Goal: Task Accomplishment & Management: Manage account settings

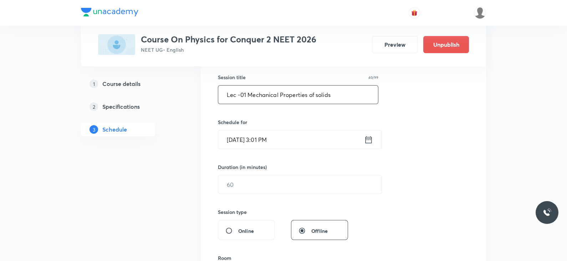
scroll to position [129, 0]
type input "Lec -01 Mechanical Properties of solids"
click at [371, 140] on icon at bounding box center [368, 139] width 9 height 10
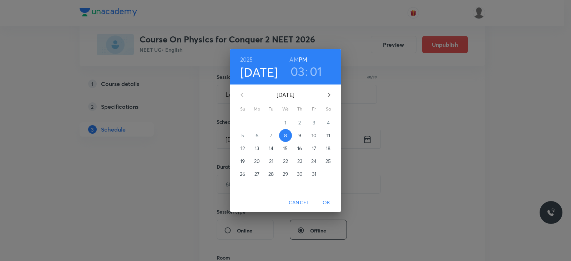
click at [315, 71] on h3 "01" at bounding box center [316, 71] width 12 height 15
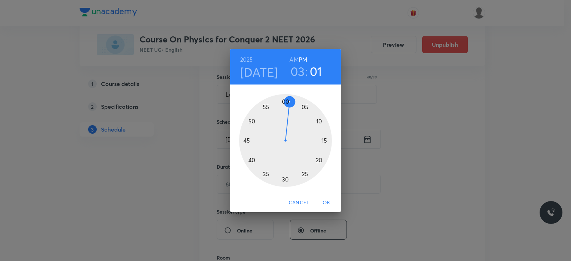
click at [304, 107] on div at bounding box center [285, 140] width 93 height 93
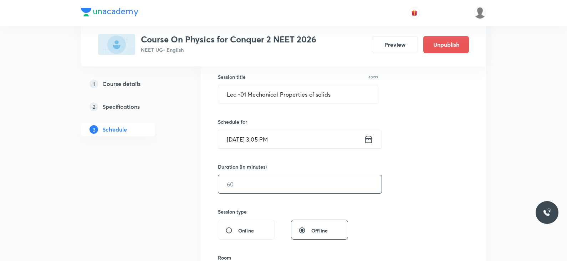
click at [252, 186] on input "text" at bounding box center [299, 184] width 163 height 18
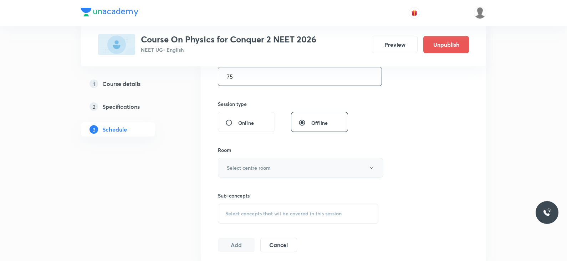
scroll to position [237, 0]
type input "75"
click at [249, 168] on h6 "Select centre room" at bounding box center [249, 167] width 44 height 7
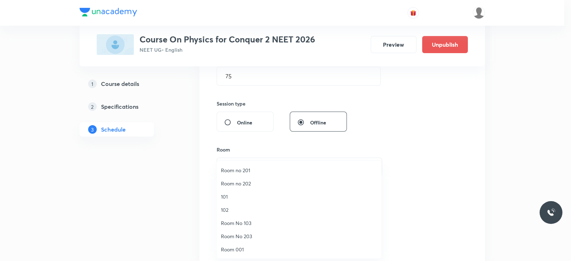
click at [242, 235] on span "Room No 203" at bounding box center [299, 236] width 156 height 7
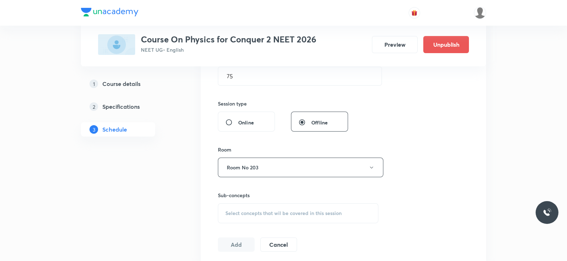
click at [268, 203] on div "Select concepts that wil be covered in this session" at bounding box center [298, 213] width 161 height 20
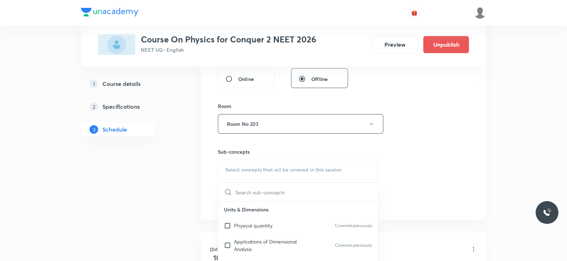
scroll to position [356, 0]
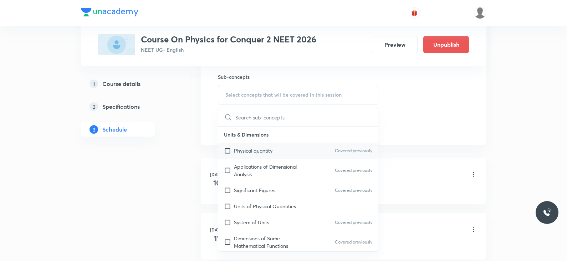
click at [263, 148] on p "Physical quantity" at bounding box center [253, 150] width 39 height 7
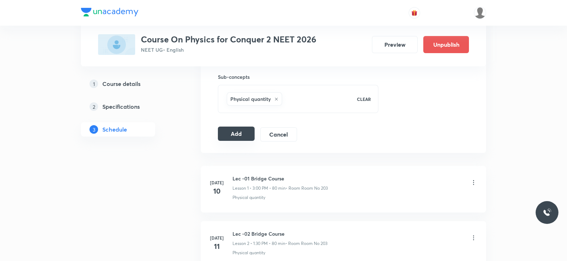
click at [231, 130] on button "Add" at bounding box center [236, 134] width 37 height 14
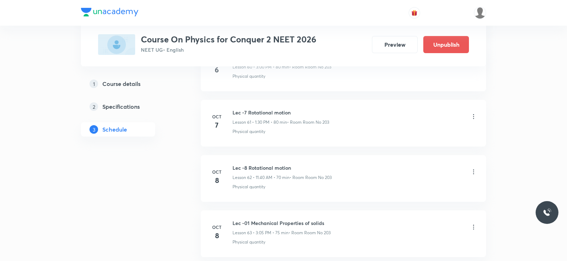
scroll to position [3458, 0]
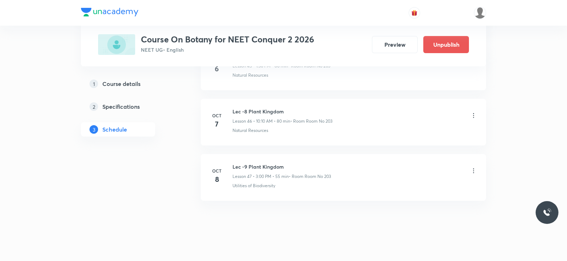
click at [472, 167] on icon at bounding box center [473, 170] width 7 height 7
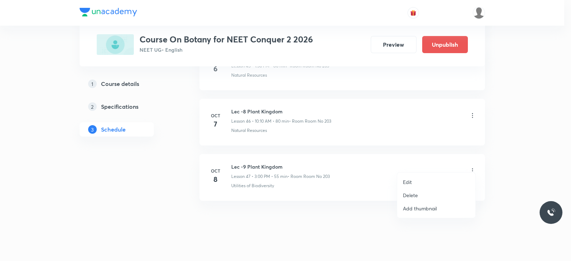
click at [414, 194] on p "Delete" at bounding box center [410, 195] width 15 height 7
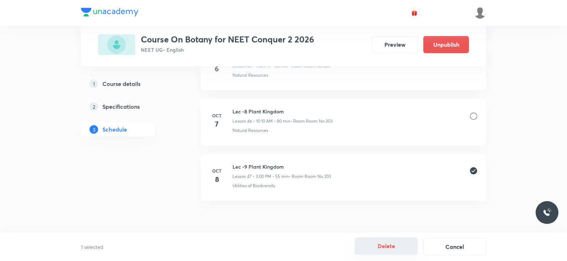
click at [377, 245] on button "Delete" at bounding box center [386, 246] width 63 height 17
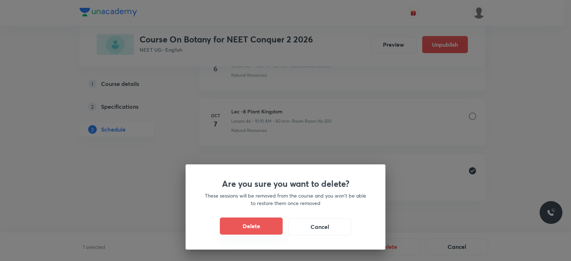
click at [259, 220] on button "Delete" at bounding box center [251, 226] width 63 height 17
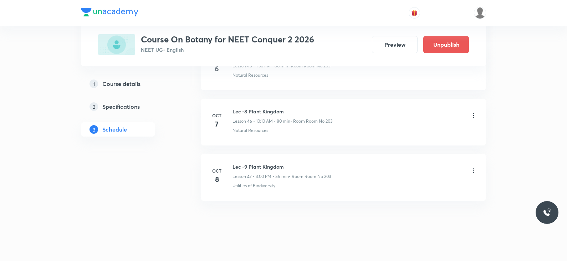
scroll to position [2848, 0]
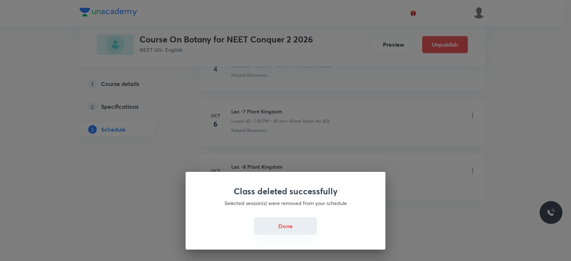
click at [289, 227] on button "Done" at bounding box center [285, 226] width 63 height 17
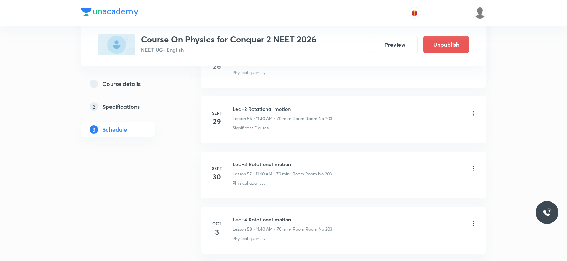
scroll to position [3786, 0]
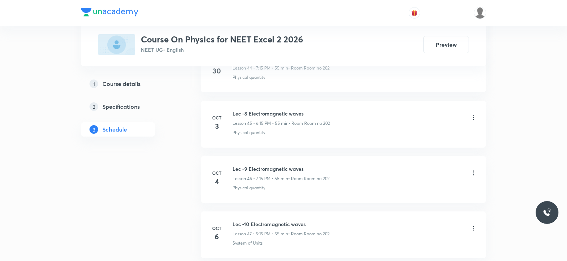
scroll to position [2958, 0]
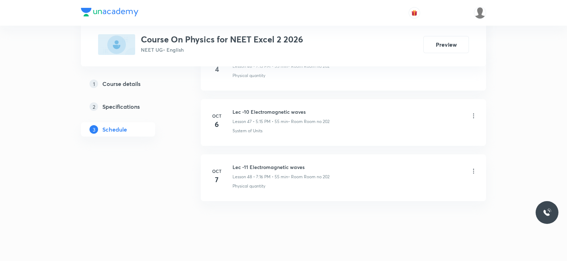
click at [263, 163] on h6 "Lec -11 Electromagnetic waves" at bounding box center [281, 166] width 97 height 7
copy h6 "Lec -11 Electromagnetic waves"
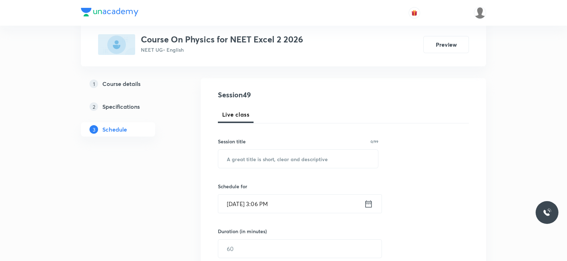
scroll to position [0, 0]
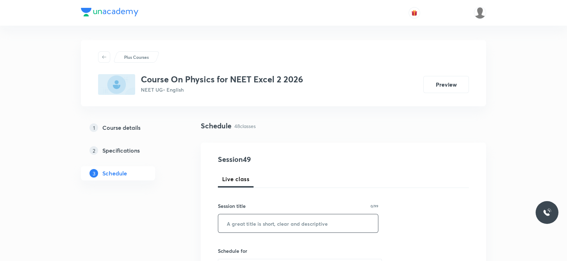
click at [258, 224] on input "text" at bounding box center [298, 223] width 160 height 18
paste input "Lec -11 Electromagnetic waves"
click at [244, 224] on input "Lec -11 Electromagnetic waves" at bounding box center [298, 223] width 160 height 18
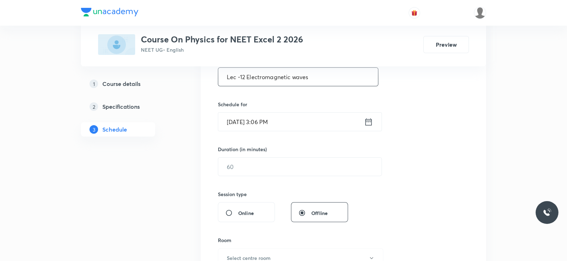
scroll to position [150, 0]
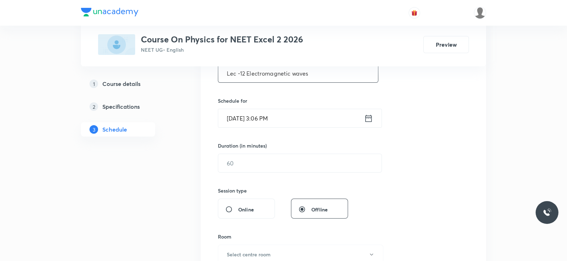
type input "Lec -12 Electromagnetic waves"
click at [368, 117] on icon at bounding box center [368, 118] width 9 height 10
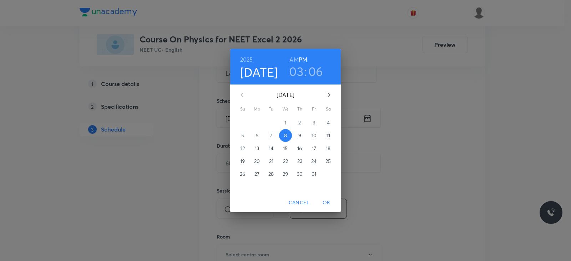
click at [298, 65] on h3 "03" at bounding box center [296, 71] width 14 height 15
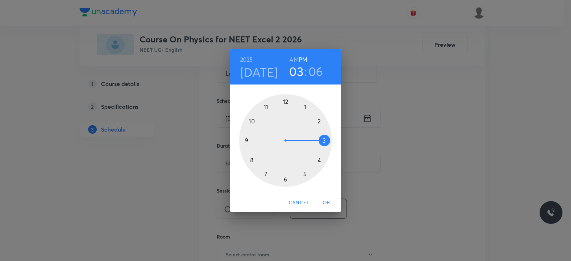
click at [305, 175] on div at bounding box center [285, 140] width 93 height 93
click at [325, 139] on div at bounding box center [285, 140] width 93 height 93
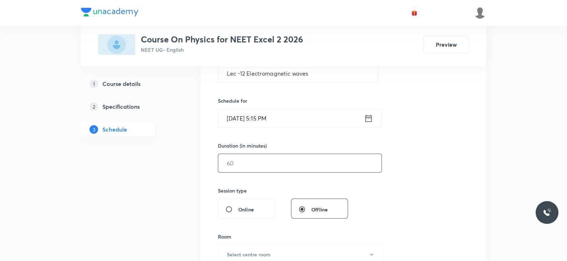
click at [302, 167] on input "text" at bounding box center [299, 163] width 163 height 18
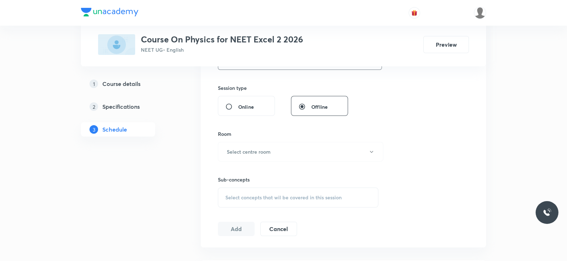
scroll to position [255, 0]
type input "55"
click at [289, 149] on button "Select centre room" at bounding box center [301, 150] width 166 height 20
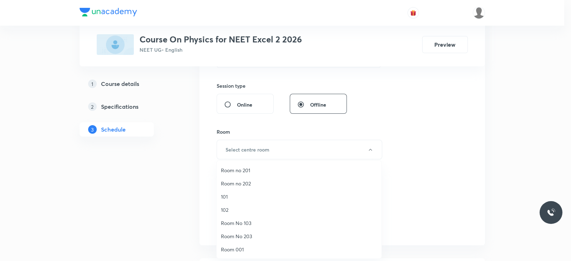
click at [243, 183] on span "Room no 202" at bounding box center [299, 183] width 156 height 7
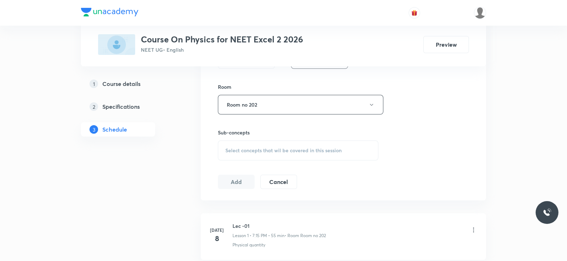
scroll to position [300, 0]
click at [265, 151] on span "Select concepts that wil be covered in this session" at bounding box center [283, 150] width 116 height 6
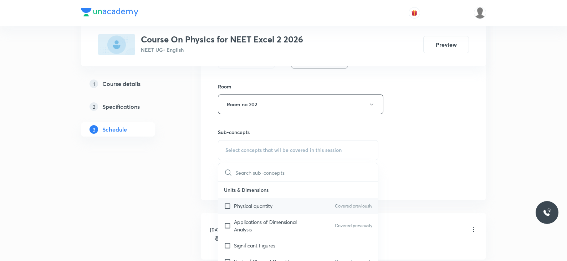
click at [269, 202] on p "Physical quantity" at bounding box center [253, 205] width 39 height 7
click at [385, 162] on div "Session 49 Live class Session title 29/99 Lec -12 Electromagnetic waves ​ Sched…" at bounding box center [343, 21] width 251 height 335
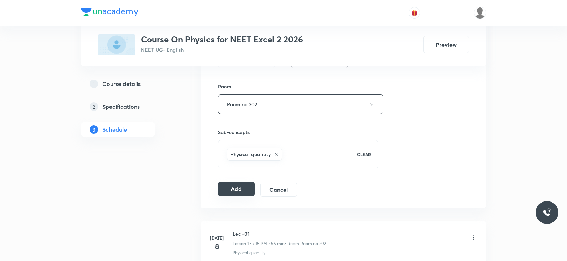
click at [246, 186] on button "Add" at bounding box center [236, 189] width 37 height 14
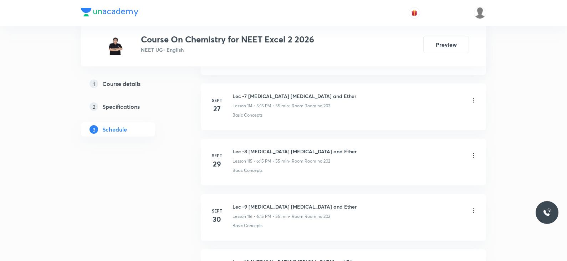
scroll to position [6930, 0]
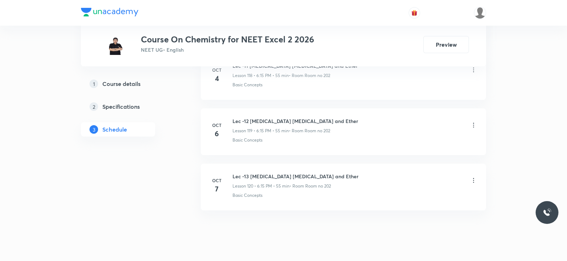
click at [274, 173] on h6 "Lec -13 Alkohol Phenol and Ether" at bounding box center [296, 176] width 126 height 7
copy h6 "Lec -13 Alkohol Phenol and Ether"
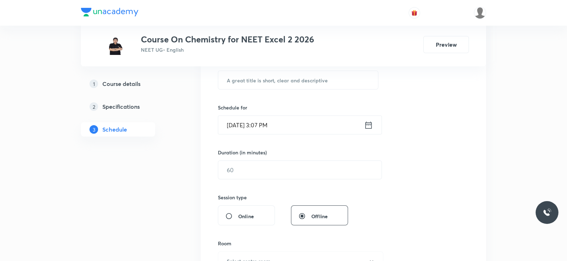
scroll to position [0, 0]
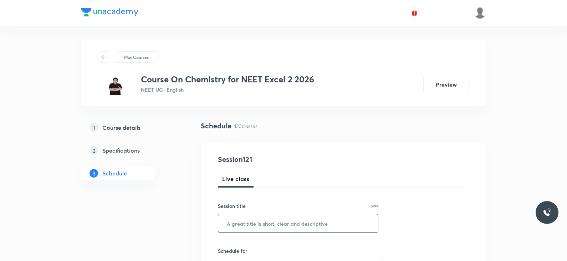
click at [270, 225] on input "text" at bounding box center [298, 223] width 160 height 18
paste input "Lec -13 Alkohol Phenol and Ether"
click at [245, 223] on input "Lec -13 Alkohol Phenol and Ether" at bounding box center [298, 223] width 160 height 18
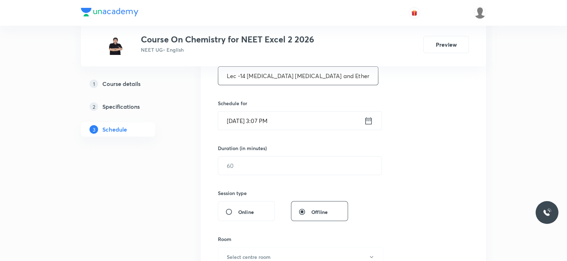
scroll to position [149, 0]
type input "Lec -14 Alkohol Phenol and Ether"
click at [366, 117] on icon at bounding box center [369, 119] width 6 height 7
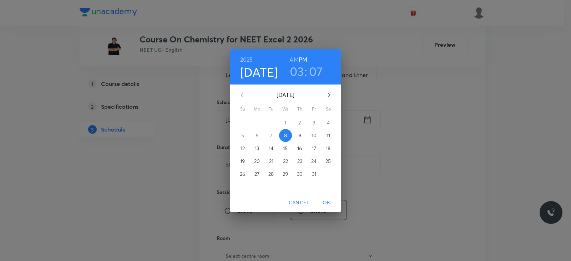
click at [300, 76] on h3 "03" at bounding box center [297, 71] width 14 height 15
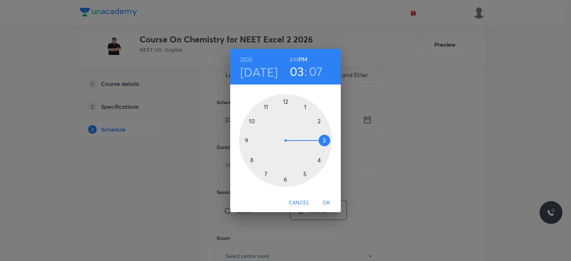
click at [285, 179] on div at bounding box center [285, 140] width 93 height 93
click at [325, 139] on div at bounding box center [285, 140] width 93 height 93
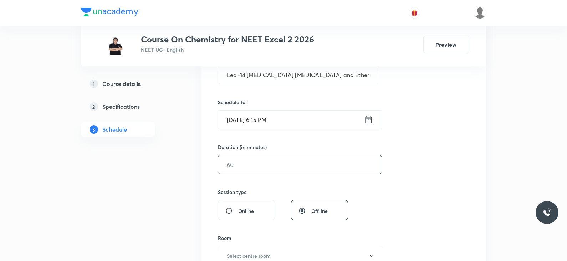
click at [289, 166] on input "text" at bounding box center [299, 165] width 163 height 18
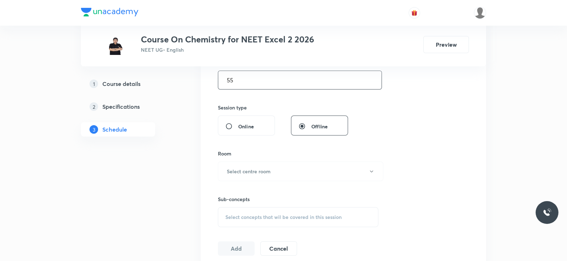
scroll to position [234, 0]
type input "55"
click at [262, 175] on button "Select centre room" at bounding box center [301, 171] width 166 height 20
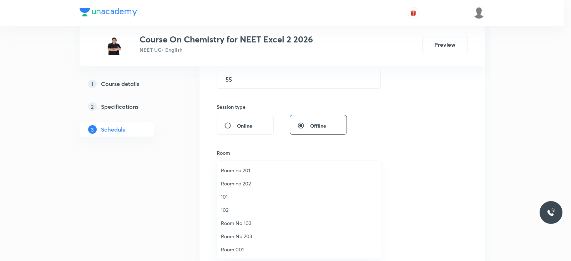
click at [254, 181] on span "Room no 202" at bounding box center [299, 183] width 156 height 7
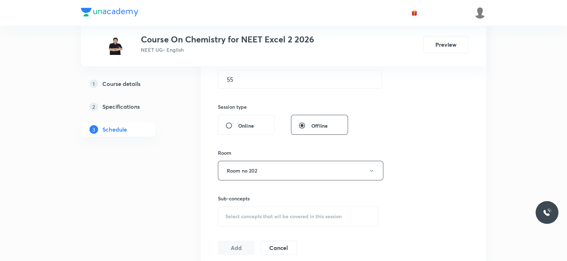
click at [269, 221] on div "Select concepts that wil be covered in this session" at bounding box center [298, 217] width 161 height 20
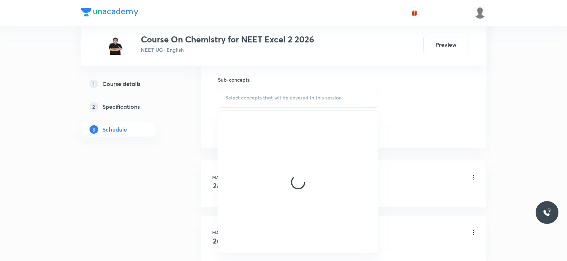
scroll to position [355, 0]
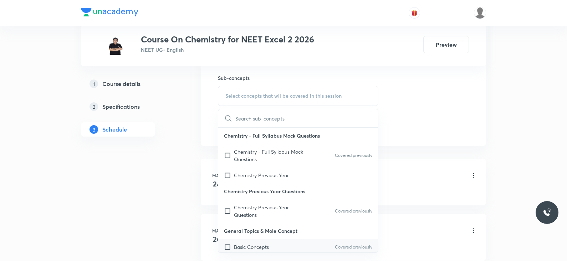
click at [276, 248] on div "Basic Concepts Covered previously" at bounding box center [298, 247] width 160 height 16
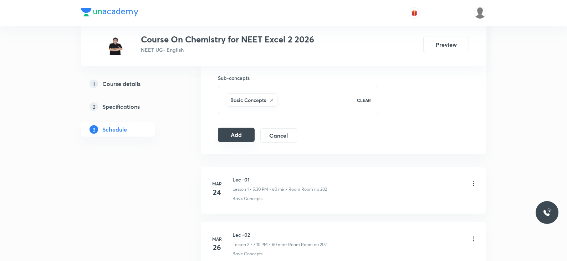
click at [236, 131] on button "Add" at bounding box center [236, 135] width 37 height 14
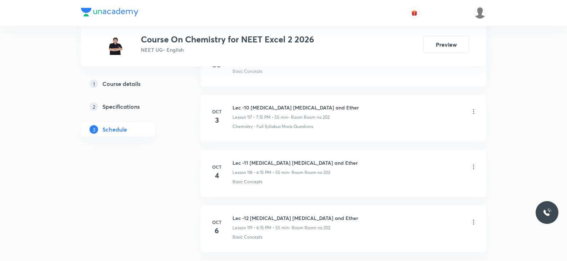
scroll to position [6603, 0]
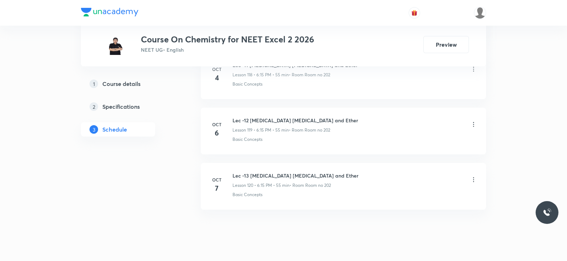
click at [295, 172] on h6 "Lec -13 Alkohol Phenol and Ether" at bounding box center [296, 175] width 126 height 7
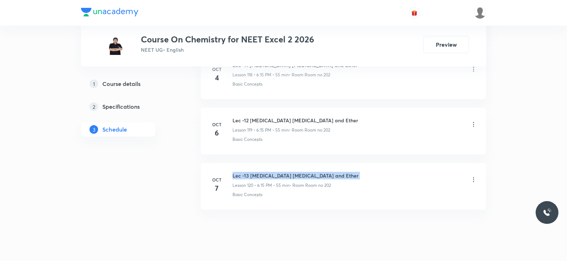
click at [295, 172] on h6 "Lec -13 Alkohol Phenol and Ether" at bounding box center [296, 175] width 126 height 7
copy h6 "Lec -13 Alkohol Phenol and Ether"
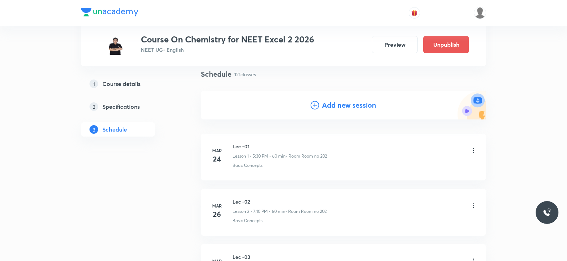
scroll to position [0, 0]
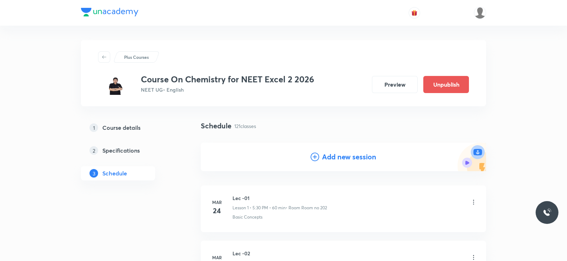
click at [342, 152] on h4 "Add new session" at bounding box center [349, 157] width 54 height 11
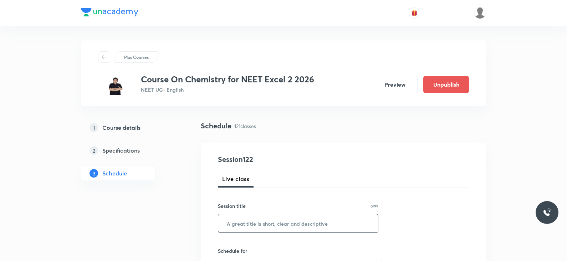
click at [271, 220] on input "text" at bounding box center [298, 223] width 160 height 18
paste input "Lec -13 Alkohol Phenol and Ether"
click at [245, 222] on input "Lec -13 Alkohol Phenol and Ether" at bounding box center [298, 223] width 160 height 18
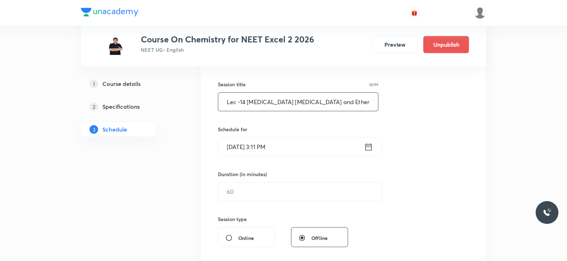
scroll to position [123, 0]
type input "Lec -14 Alkohol Phenol and Ether"
click at [370, 139] on div "Oct 8, 2025, 3:11 PM ​" at bounding box center [300, 145] width 164 height 19
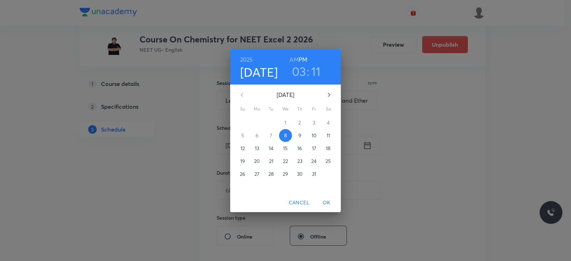
click at [298, 68] on h3 "03" at bounding box center [299, 71] width 14 height 15
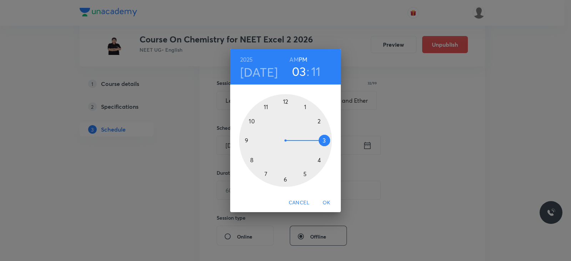
click at [266, 174] on div at bounding box center [285, 140] width 93 height 93
click at [323, 142] on div at bounding box center [285, 140] width 93 height 93
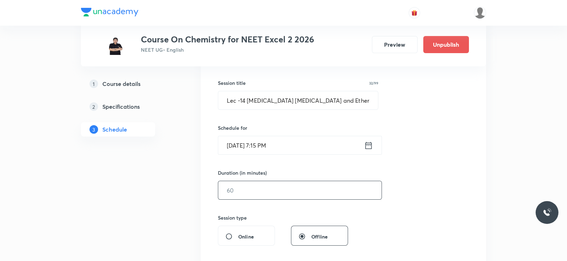
click at [277, 186] on input "text" at bounding box center [299, 190] width 163 height 18
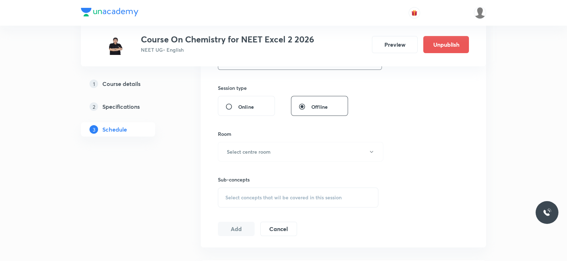
scroll to position [253, 0]
type input "55"
click at [278, 147] on button "Select centre room" at bounding box center [301, 152] width 166 height 20
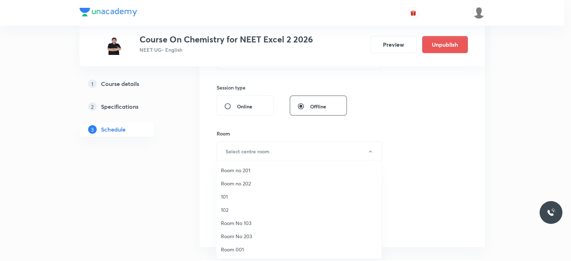
click at [253, 185] on span "Room no 202" at bounding box center [299, 183] width 156 height 7
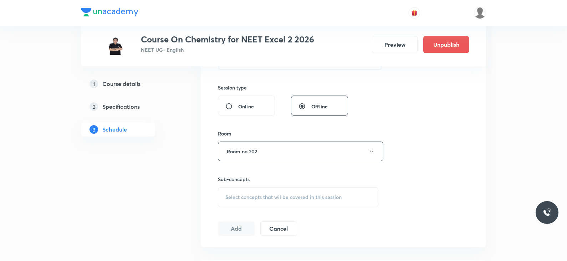
click at [274, 204] on div "Select concepts that wil be covered in this session" at bounding box center [298, 197] width 161 height 20
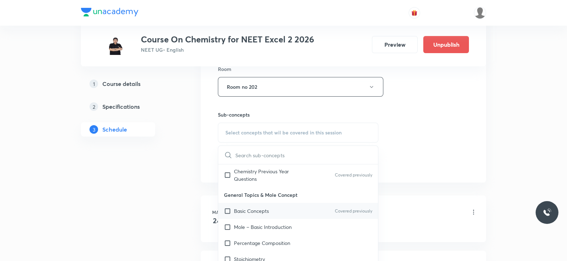
scroll to position [74, 0]
click at [261, 209] on p "Basic Concepts" at bounding box center [251, 209] width 35 height 7
click at [397, 136] on div "Session 122 Live class Session title 32/99 Lec -14 Alkohol Phenol and Ether ​ S…" at bounding box center [343, 3] width 251 height 335
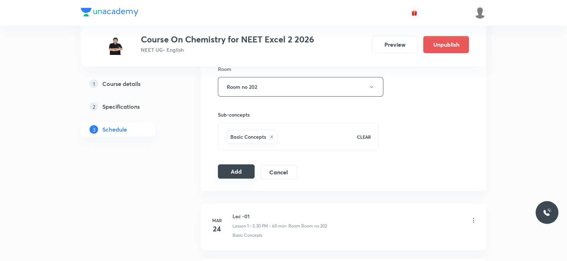
click at [237, 171] on button "Add" at bounding box center [236, 171] width 37 height 14
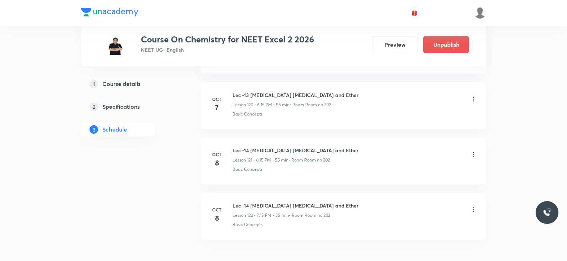
scroll to position [6713, 0]
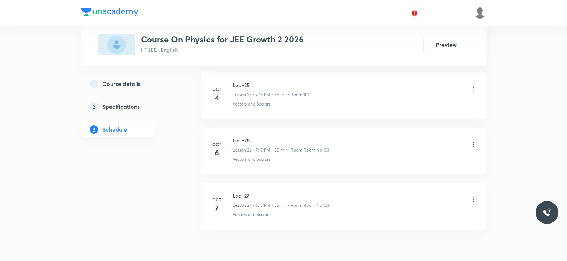
scroll to position [1800, 0]
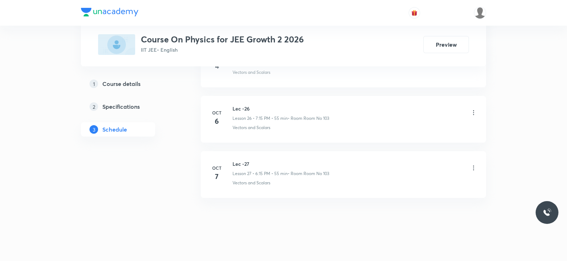
click at [242, 160] on h6 "Lec -27" at bounding box center [281, 163] width 97 height 7
copy h6 "Lec -27"
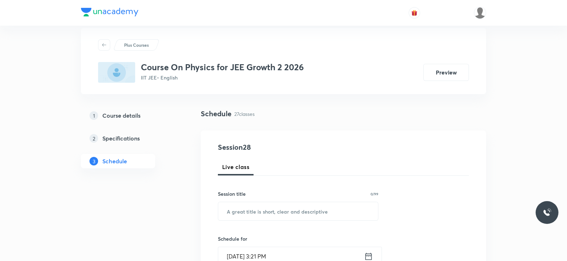
scroll to position [0, 0]
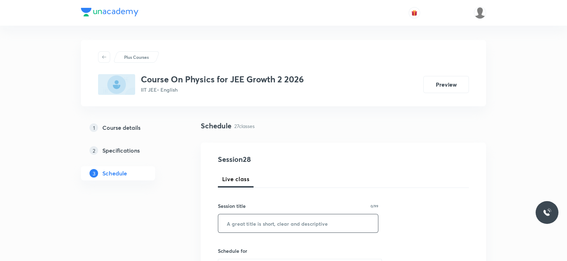
click at [232, 226] on input "text" at bounding box center [298, 223] width 160 height 18
paste input "Lec -27"
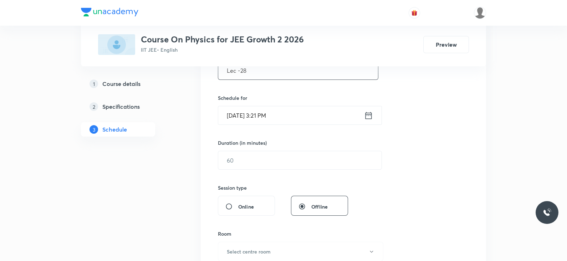
scroll to position [153, 0]
type input "Lec -28"
click at [366, 113] on icon at bounding box center [368, 116] width 9 height 10
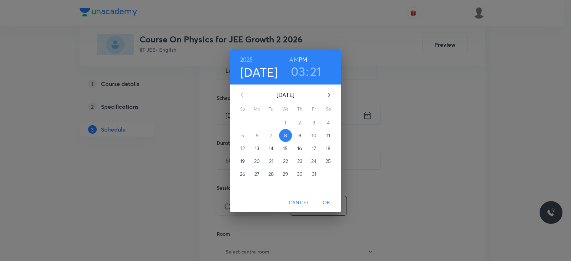
click at [296, 73] on h3 "03" at bounding box center [298, 71] width 14 height 15
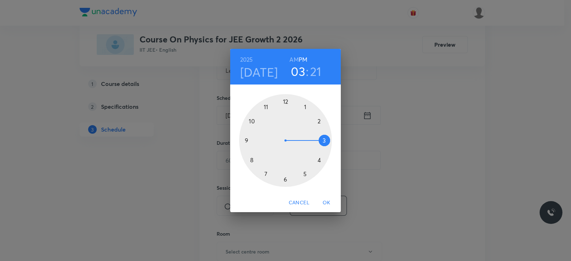
click at [305, 173] on div at bounding box center [285, 140] width 93 height 93
click at [325, 141] on div at bounding box center [285, 140] width 93 height 93
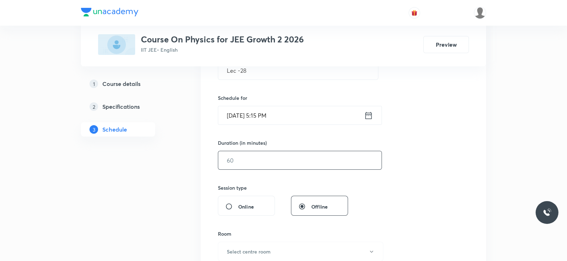
click at [257, 164] on input "text" at bounding box center [299, 160] width 163 height 18
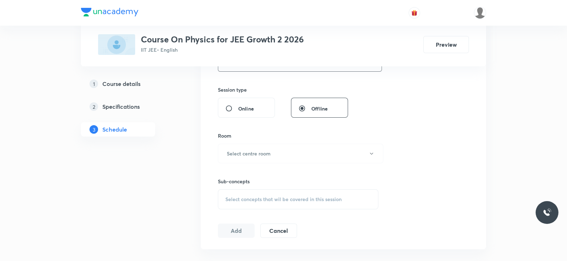
scroll to position [254, 0]
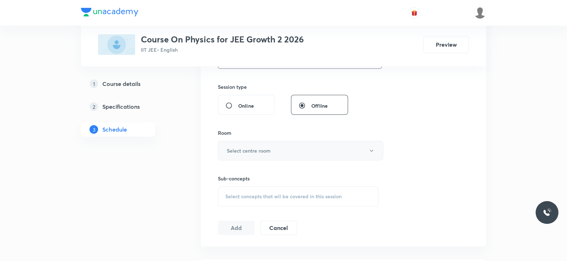
type input "55"
click at [256, 151] on h6 "Select centre room" at bounding box center [249, 150] width 44 height 7
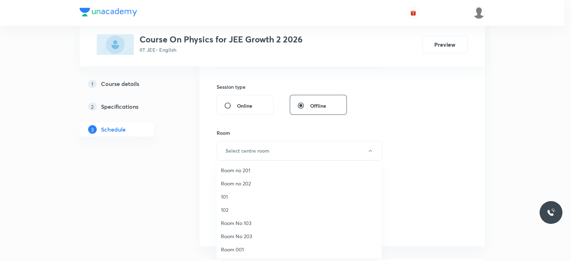
click at [228, 220] on span "Room No 103" at bounding box center [299, 222] width 156 height 7
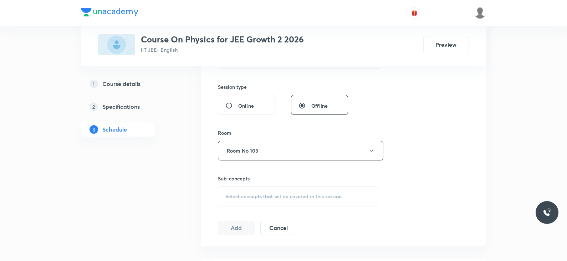
click at [262, 200] on div "Select concepts that wil be covered in this session" at bounding box center [298, 197] width 161 height 20
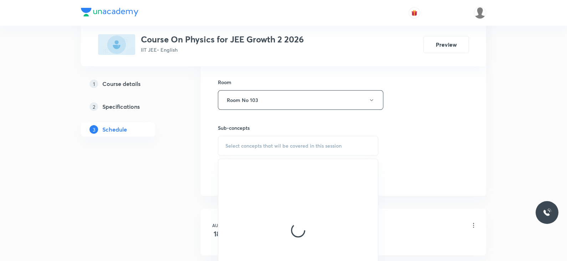
scroll to position [305, 0]
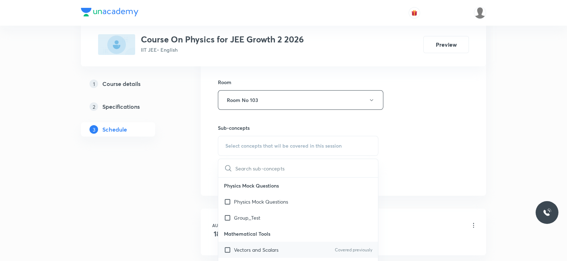
click at [266, 245] on div "Vectors and Scalars Covered previously" at bounding box center [298, 250] width 160 height 16
checkbox input "true"
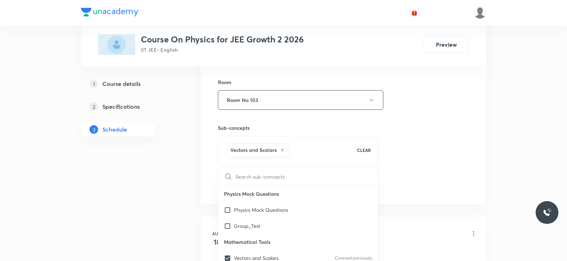
click at [404, 168] on div "Session 28 Live class Session title 7/99 Lec -28 ​ Schedule for [DATE] 5:15 PM …" at bounding box center [343, 20] width 251 height 343
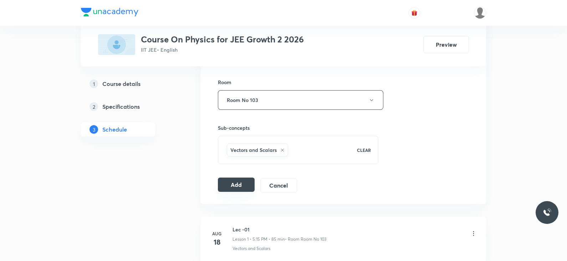
click at [225, 181] on button "Add" at bounding box center [236, 185] width 37 height 14
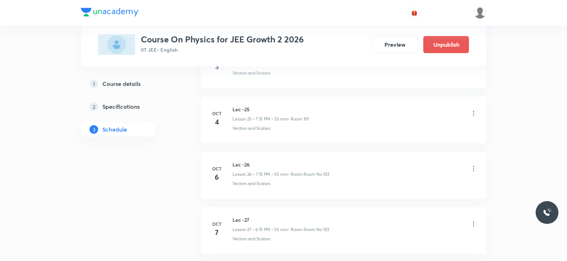
scroll to position [1527, 0]
click at [474, 166] on icon at bounding box center [473, 168] width 1 height 5
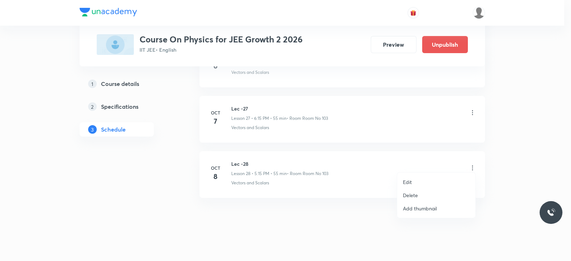
click at [407, 181] on p "Edit" at bounding box center [407, 181] width 9 height 7
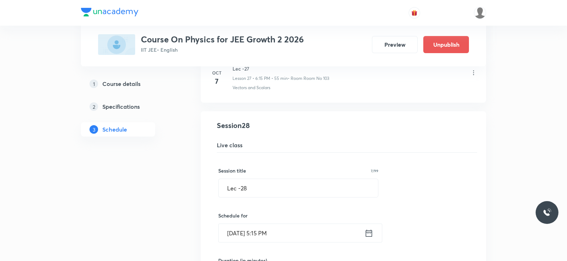
click at [373, 231] on icon at bounding box center [369, 233] width 9 height 10
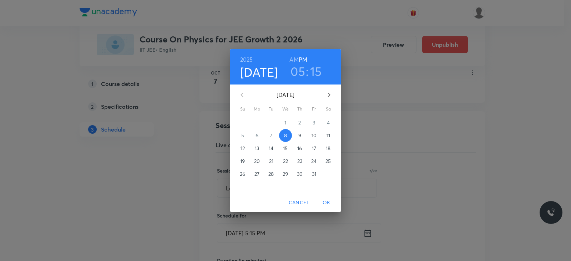
click at [295, 80] on div "[DATE] 05 : 15 AM PM" at bounding box center [285, 67] width 111 height 36
click at [300, 70] on h3 "05" at bounding box center [297, 71] width 15 height 15
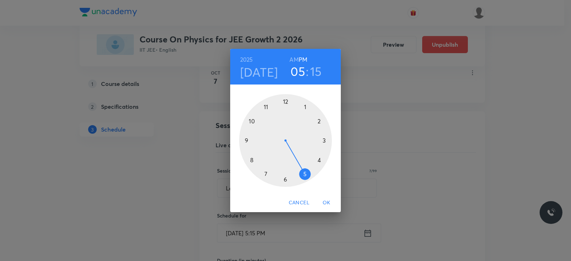
click at [253, 159] on div at bounding box center [285, 140] width 93 height 93
click at [328, 203] on span "OK" at bounding box center [326, 202] width 17 height 9
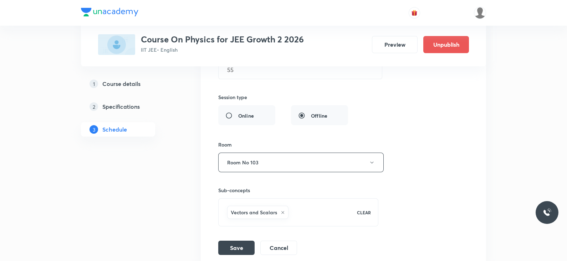
scroll to position [1801, 0]
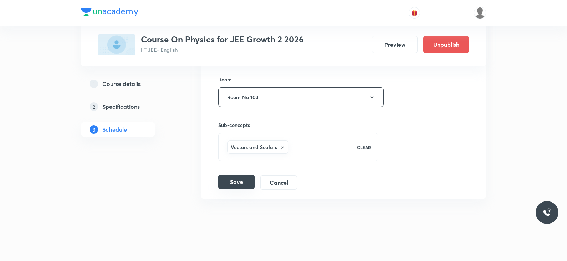
click at [234, 175] on button "Save" at bounding box center [236, 182] width 36 height 14
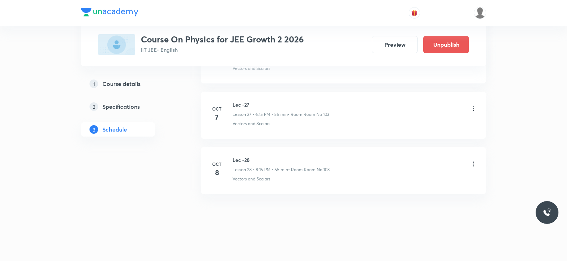
scroll to position [1527, 0]
click at [475, 165] on icon at bounding box center [473, 167] width 7 height 7
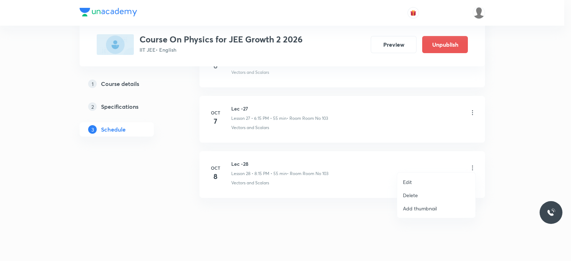
click at [424, 184] on li "Edit" at bounding box center [436, 182] width 78 height 13
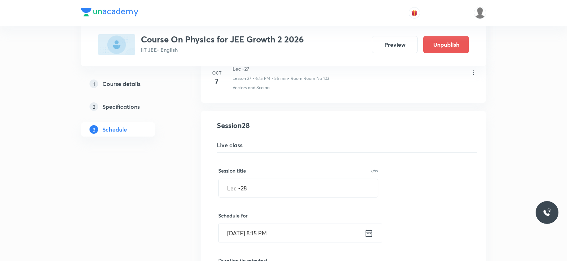
click at [368, 229] on icon at bounding box center [369, 232] width 6 height 7
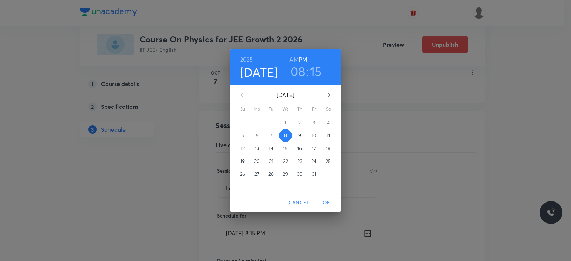
click at [299, 74] on h3 "08" at bounding box center [297, 71] width 15 height 15
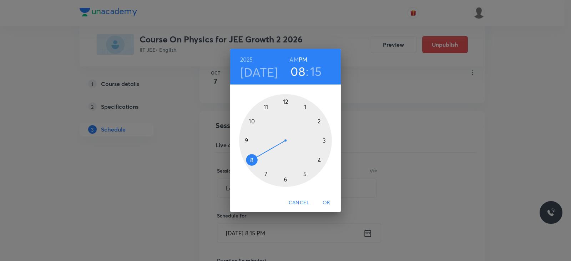
click at [267, 173] on div at bounding box center [285, 140] width 93 height 93
click at [327, 200] on span "OK" at bounding box center [326, 202] width 17 height 9
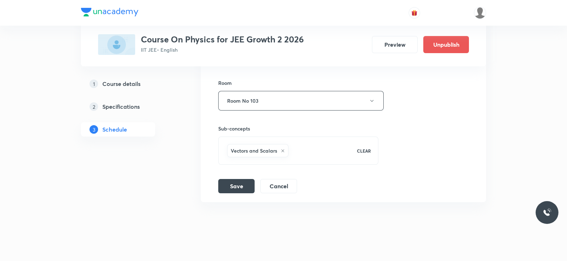
scroll to position [1801, 0]
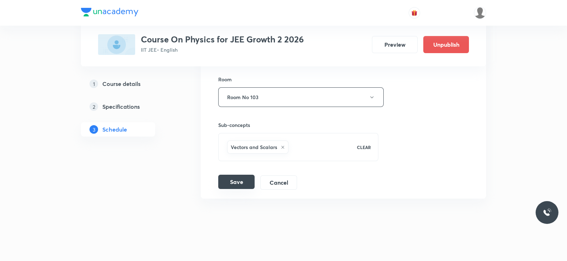
click at [237, 176] on button "Save" at bounding box center [236, 182] width 36 height 14
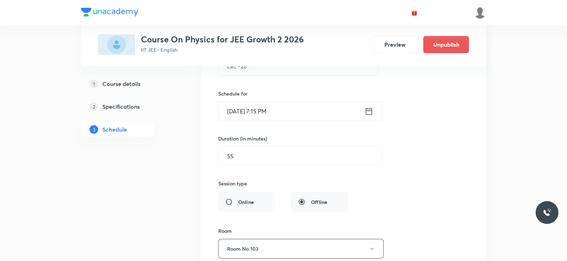
scroll to position [1630, 0]
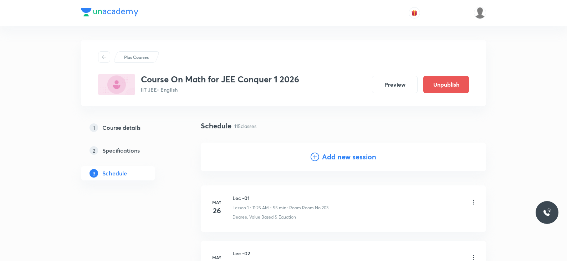
scroll to position [310, 0]
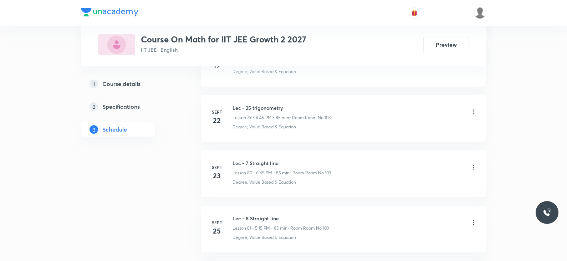
scroll to position [5055, 0]
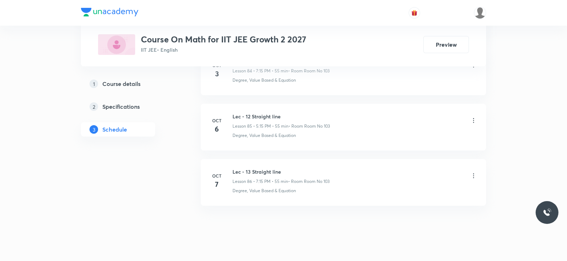
click at [254, 159] on li "[DATE] Lec - 13 Straight line Lesson 86 • 7:15 PM • 55 min • Room Room No 103 D…" at bounding box center [343, 182] width 285 height 47
copy h6 "Lec - 13 Straight line"
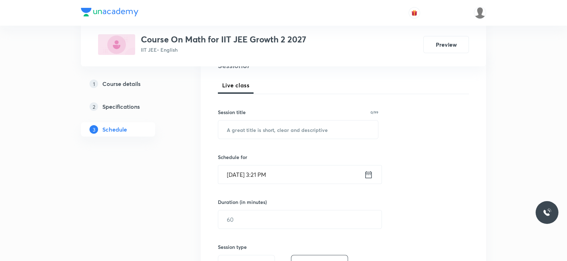
scroll to position [0, 0]
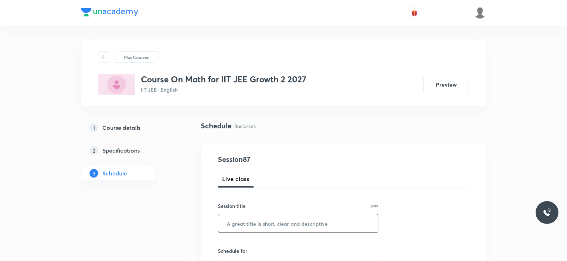
click at [266, 222] on input "text" at bounding box center [298, 223] width 160 height 18
paste input "Lec - 13 Straight line"
click at [246, 223] on input "Lec - 13 Straight line" at bounding box center [298, 223] width 160 height 18
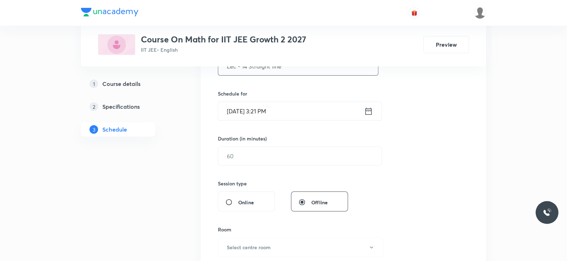
scroll to position [159, 0]
type input "Lec - 14 Straight line"
click at [366, 105] on icon at bounding box center [368, 110] width 9 height 10
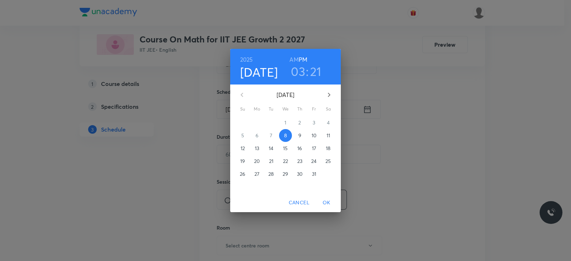
click at [299, 70] on h3 "03" at bounding box center [298, 71] width 14 height 15
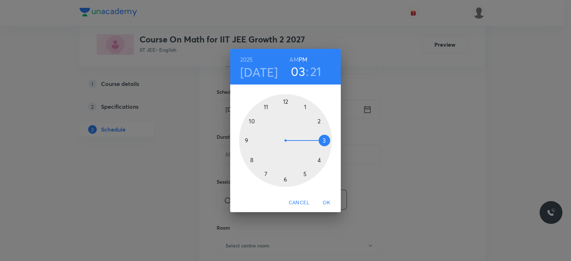
click at [285, 181] on div at bounding box center [285, 140] width 93 height 93
click at [329, 138] on div at bounding box center [285, 140] width 93 height 93
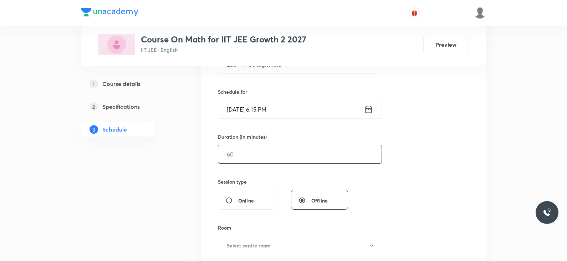
click at [268, 146] on input "text" at bounding box center [299, 154] width 163 height 18
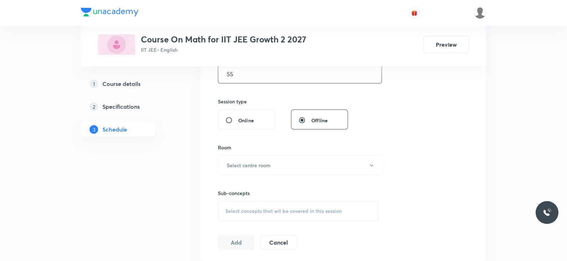
scroll to position [238, 0]
type input "55"
click at [251, 166] on h6 "Select centre room" at bounding box center [249, 166] width 44 height 7
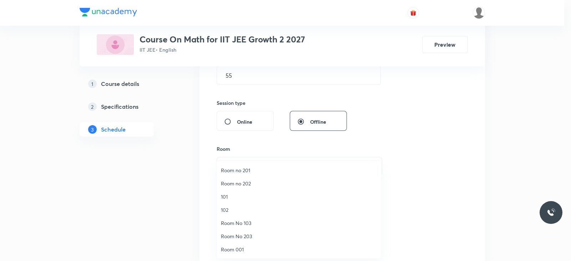
click at [255, 222] on span "Room No 103" at bounding box center [299, 222] width 156 height 7
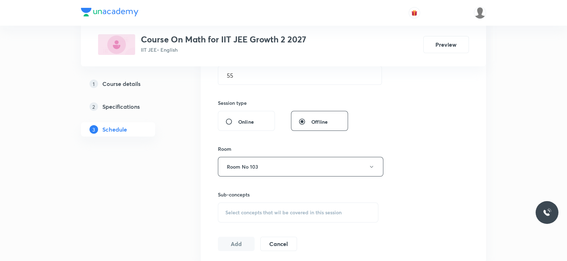
click at [270, 208] on div "Select concepts that wil be covered in this session" at bounding box center [298, 213] width 161 height 20
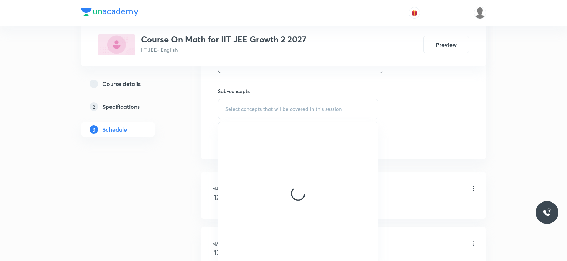
scroll to position [343, 0]
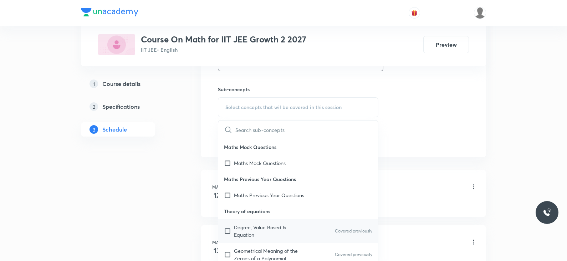
click at [280, 226] on p "Degree, Value Based & Equation" at bounding box center [270, 231] width 72 height 15
checkbox input "true"
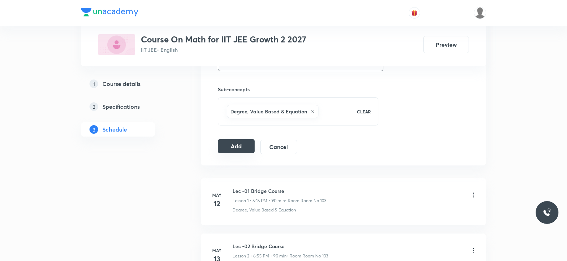
click at [242, 145] on button "Add" at bounding box center [236, 146] width 37 height 14
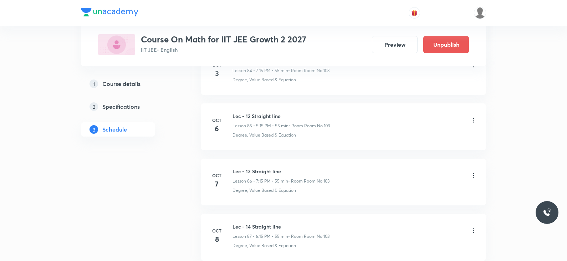
scroll to position [4782, 0]
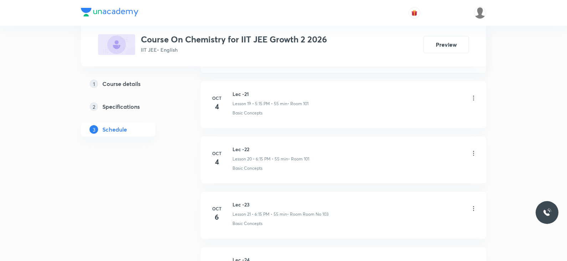
scroll to position [1524, 0]
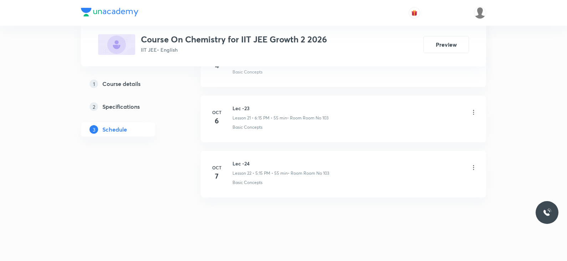
click at [240, 160] on h6 "Lec -24" at bounding box center [281, 163] width 97 height 7
copy h6 "Lec -24"
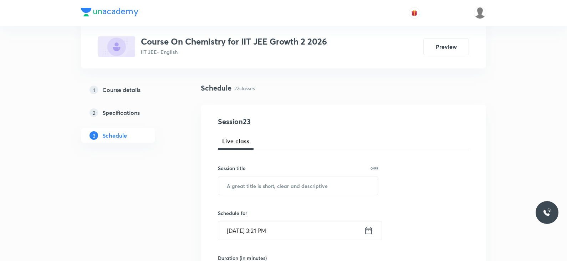
scroll to position [0, 0]
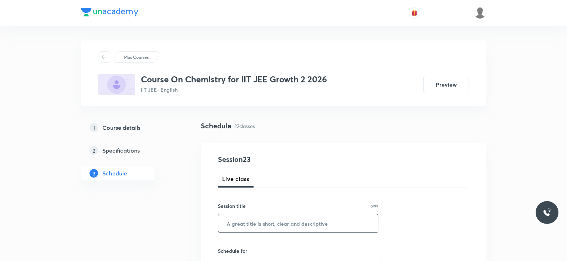
click at [235, 227] on input "text" at bounding box center [298, 223] width 160 height 18
paste input "Lec -24"
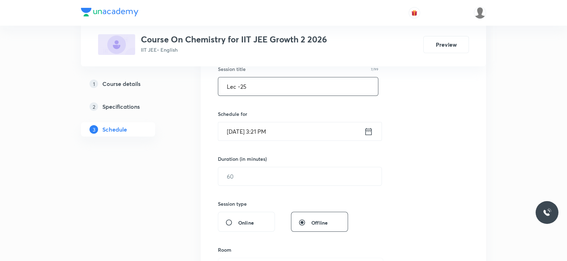
scroll to position [141, 0]
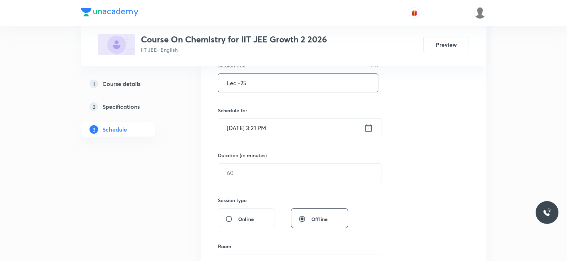
type input "Lec -25"
click at [366, 128] on icon at bounding box center [369, 127] width 6 height 7
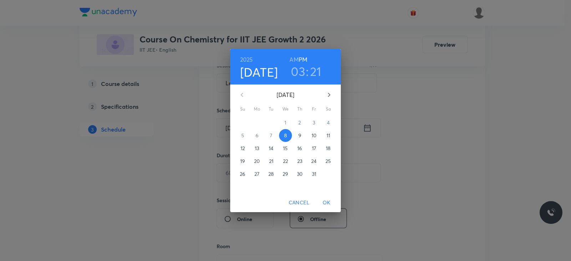
click at [298, 68] on h3 "03" at bounding box center [298, 71] width 14 height 15
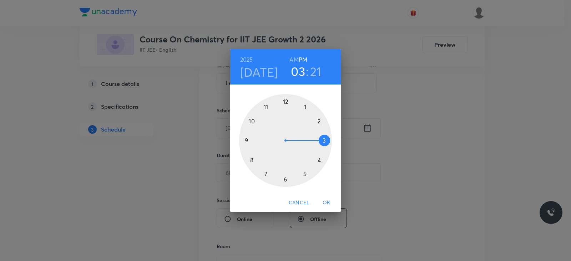
click at [265, 172] on div at bounding box center [285, 140] width 93 height 93
click at [324, 139] on div at bounding box center [285, 140] width 93 height 93
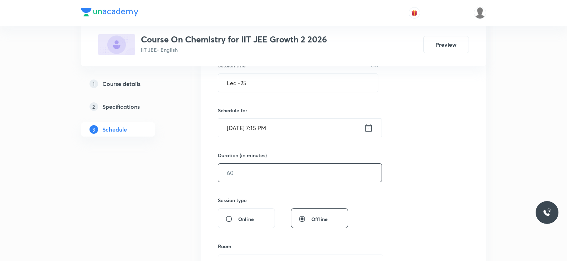
click at [243, 177] on input "text" at bounding box center [299, 173] width 163 height 18
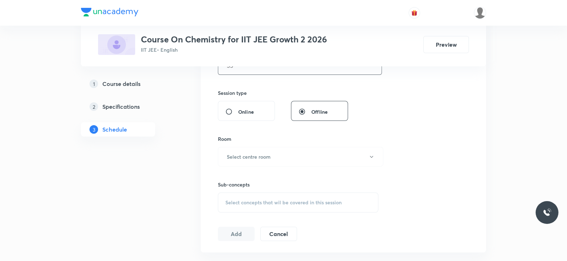
scroll to position [251, 0]
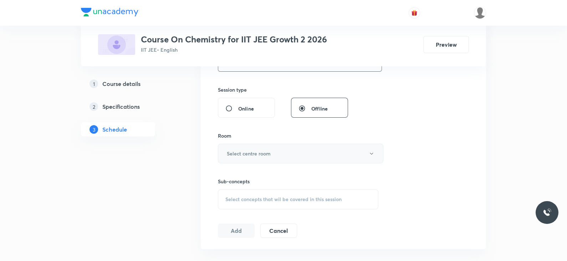
type input "55"
click at [253, 156] on h6 "Select centre room" at bounding box center [249, 153] width 44 height 7
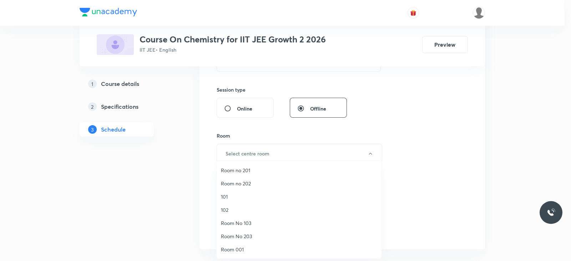
click at [253, 220] on span "Room No 103" at bounding box center [299, 222] width 156 height 7
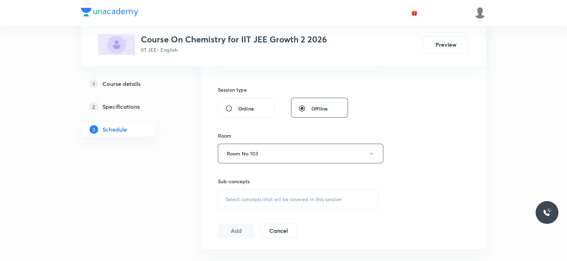
click at [275, 197] on span "Select concepts that wil be covered in this session" at bounding box center [283, 200] width 116 height 6
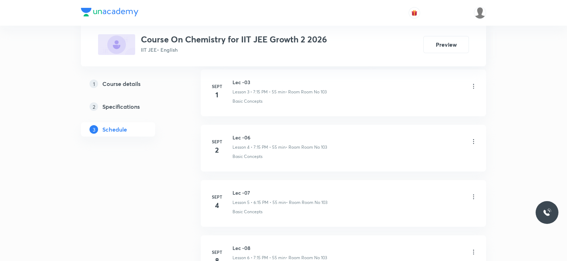
scroll to position [349, 0]
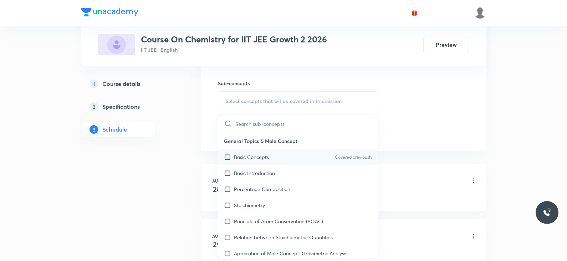
click at [287, 156] on div "Basic Concepts Covered previously" at bounding box center [298, 157] width 160 height 16
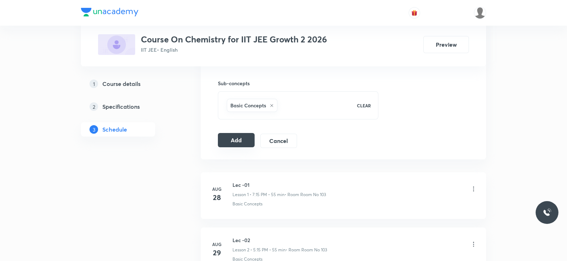
click at [229, 139] on button "Add" at bounding box center [236, 140] width 37 height 14
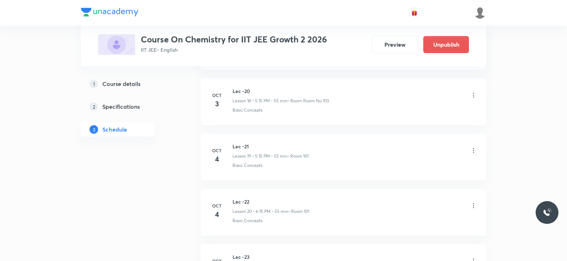
scroll to position [1252, 0]
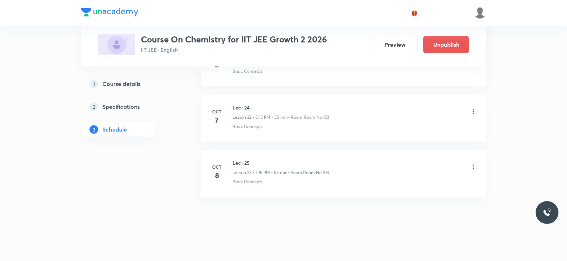
click at [472, 163] on icon at bounding box center [473, 166] width 7 height 7
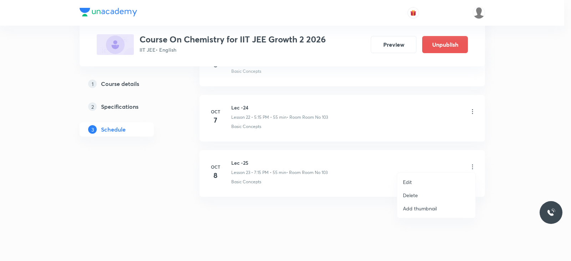
click at [426, 182] on li "Edit" at bounding box center [436, 182] width 78 height 13
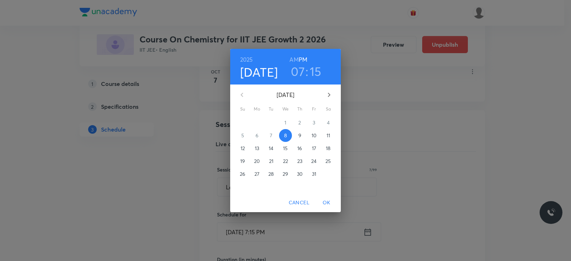
click at [302, 72] on h3 "07" at bounding box center [298, 71] width 14 height 15
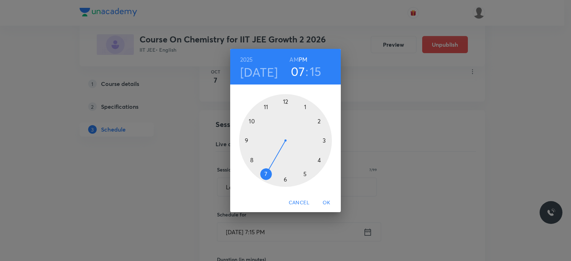
click at [305, 174] on div at bounding box center [285, 140] width 93 height 93
click at [327, 202] on span "OK" at bounding box center [326, 202] width 17 height 9
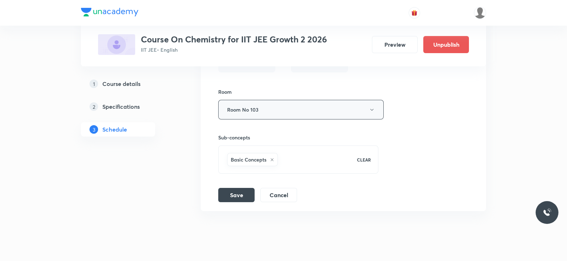
scroll to position [1513, 0]
click at [229, 188] on button "Save" at bounding box center [236, 193] width 36 height 14
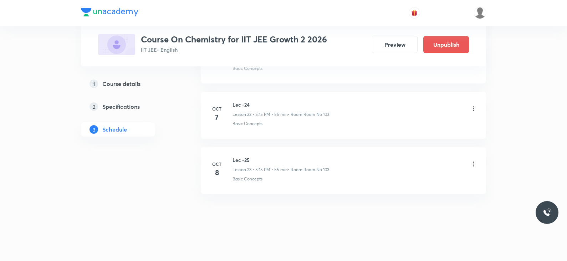
scroll to position [1252, 0]
click at [475, 163] on icon at bounding box center [473, 166] width 7 height 7
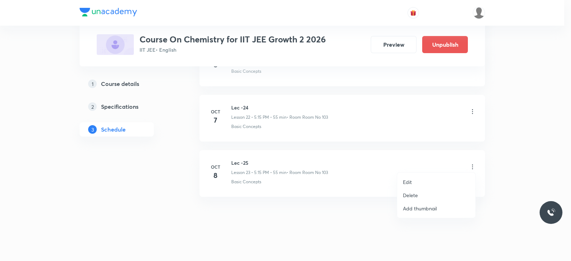
click at [421, 180] on li "Edit" at bounding box center [436, 182] width 78 height 13
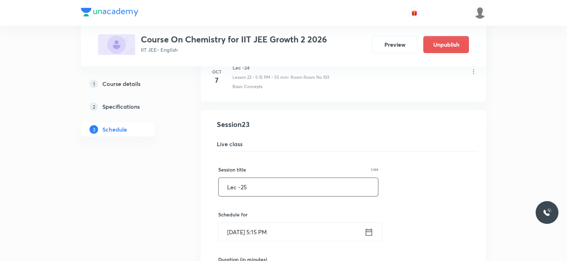
click at [278, 186] on input "Lec -25" at bounding box center [298, 187] width 159 height 18
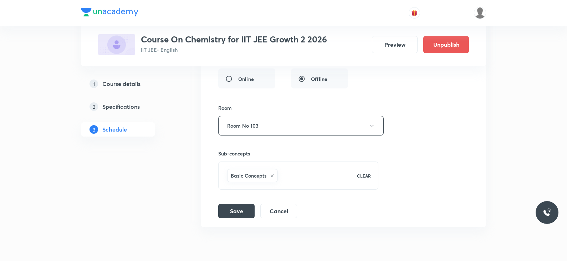
scroll to position [1518, 0]
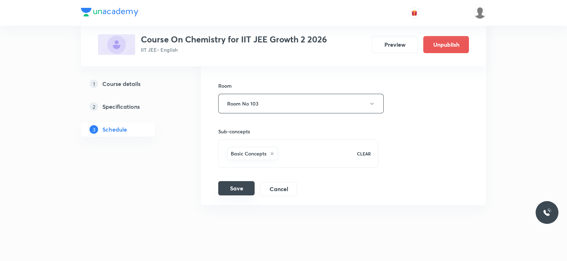
type input "Lec - 3 Thermodynamics"
click at [231, 184] on button "Save" at bounding box center [236, 188] width 36 height 14
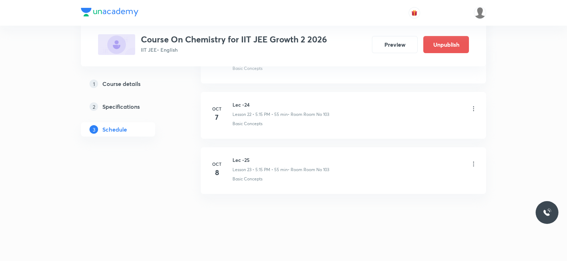
scroll to position [1252, 0]
